Goal: Check status: Check status

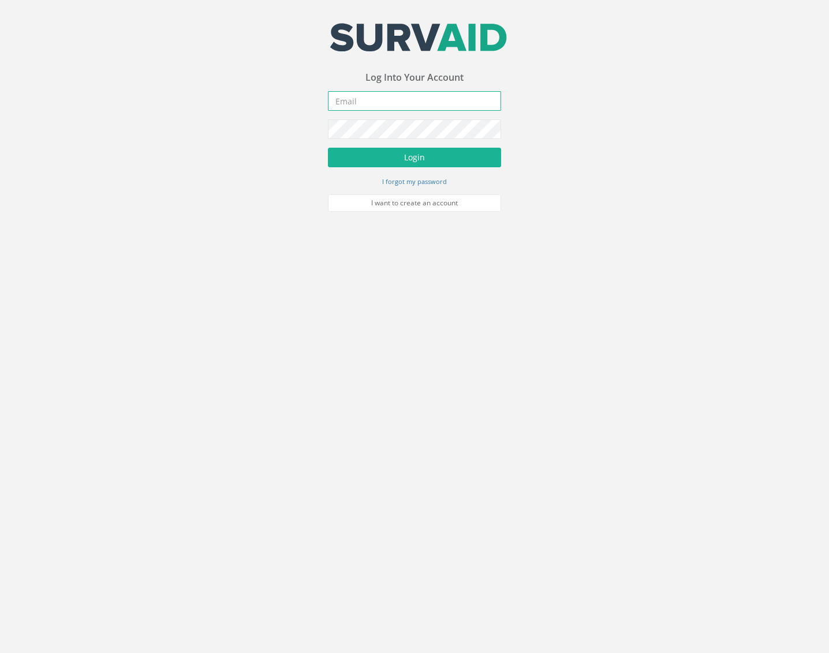
click at [402, 105] on input "email" at bounding box center [414, 101] width 173 height 20
type input "[EMAIL_ADDRESS][DOMAIN_NAME]"
click at [328, 148] on button "Login" at bounding box center [414, 158] width 173 height 20
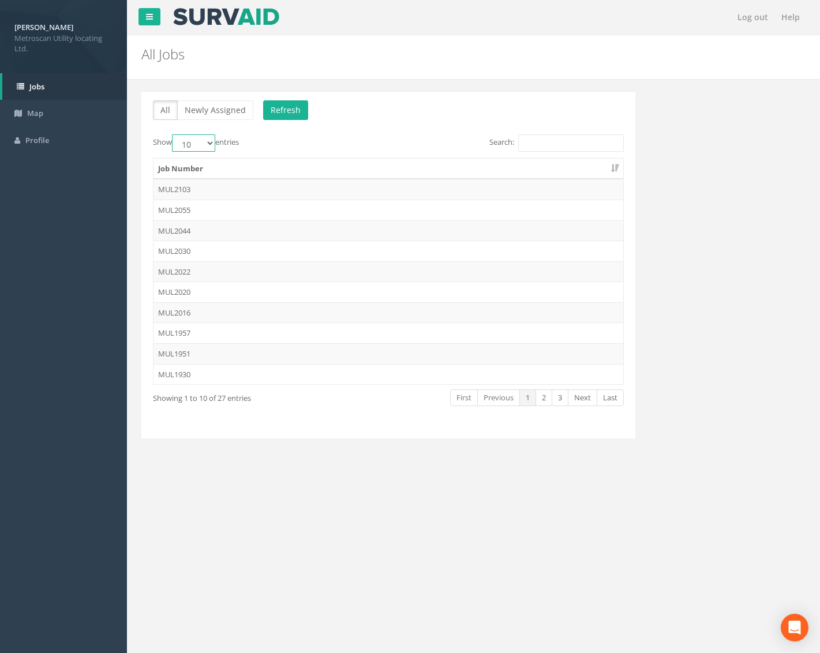
click at [189, 141] on select "10 25 50 100" at bounding box center [193, 142] width 43 height 17
select select "100"
click at [174, 134] on select "10 25 50 100" at bounding box center [193, 142] width 43 height 17
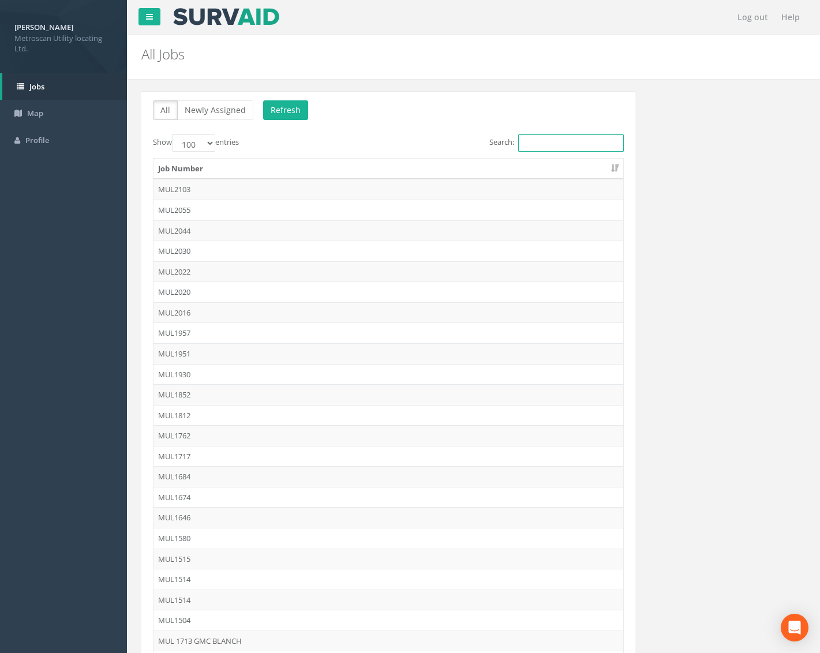
click at [583, 136] on input "Search:" at bounding box center [571, 142] width 106 height 17
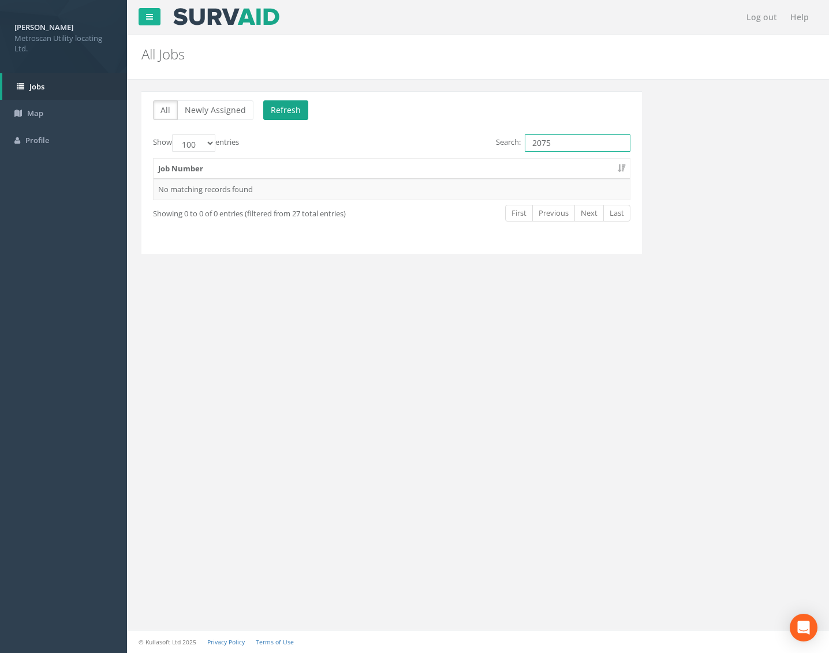
type input "2075"
click at [277, 115] on button "Refresh" at bounding box center [285, 110] width 45 height 20
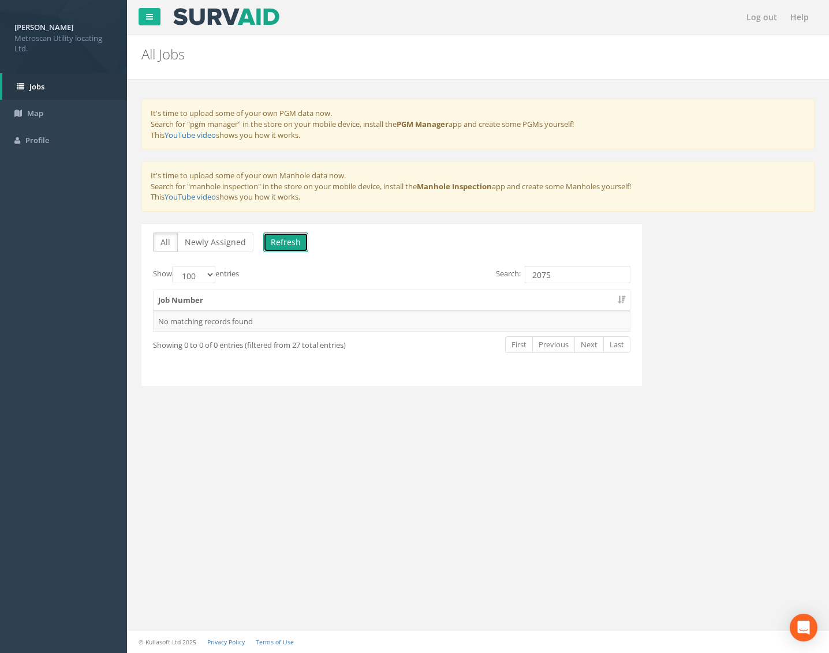
click at [292, 252] on button "Refresh" at bounding box center [285, 243] width 45 height 20
click at [296, 246] on button "Loading" at bounding box center [290, 243] width 54 height 20
click at [42, 80] on link "Jobs" at bounding box center [64, 86] width 125 height 27
click at [50, 89] on link "Jobs" at bounding box center [64, 86] width 125 height 27
click at [55, 84] on link "Jobs" at bounding box center [64, 86] width 125 height 27
